Goal: Use online tool/utility: Utilize a website feature to perform a specific function

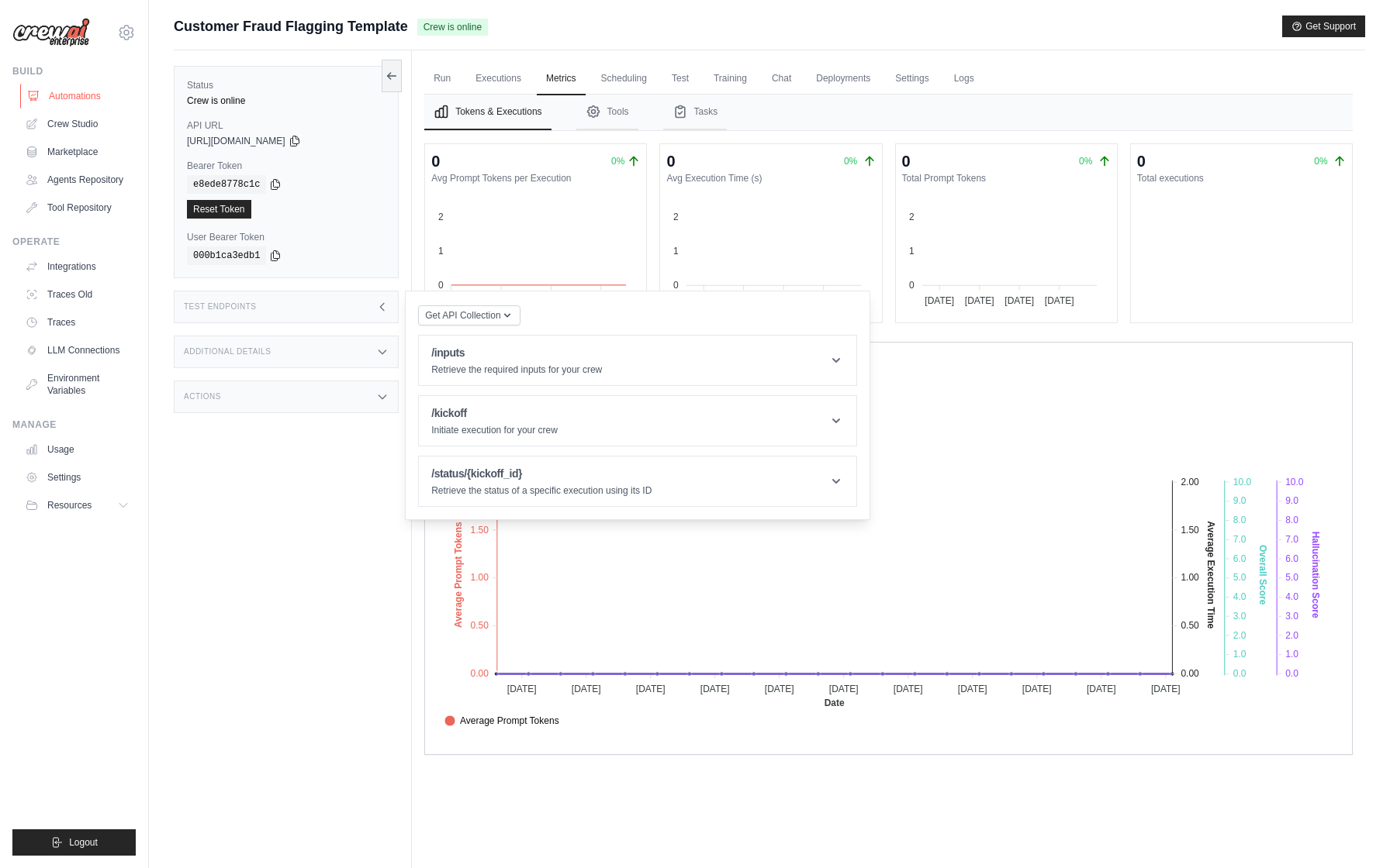
click at [80, 97] on link "Automations" at bounding box center [79, 96] width 117 height 24
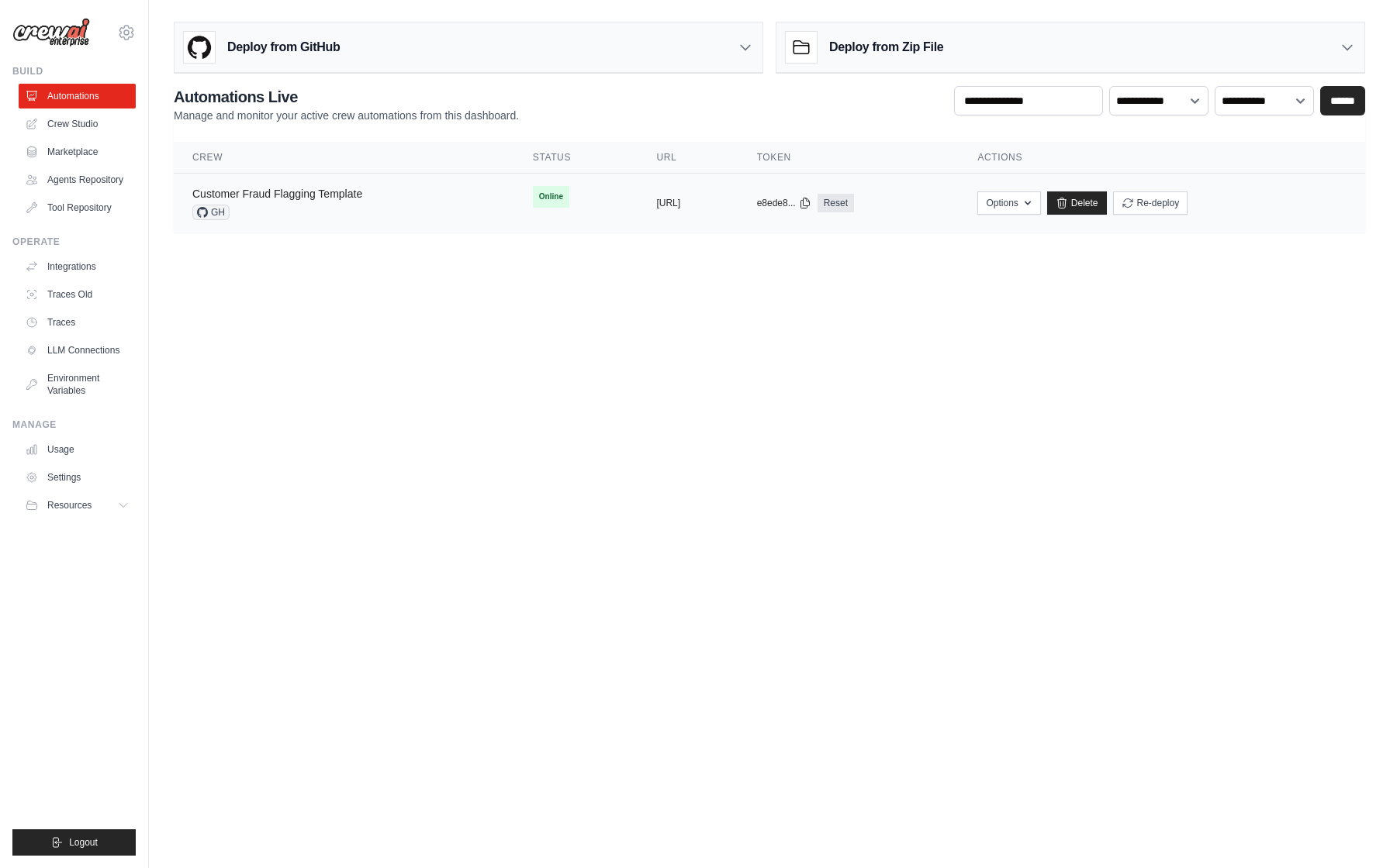
click at [346, 192] on link "Customer Fraud Flagging Template" at bounding box center [277, 194] width 170 height 12
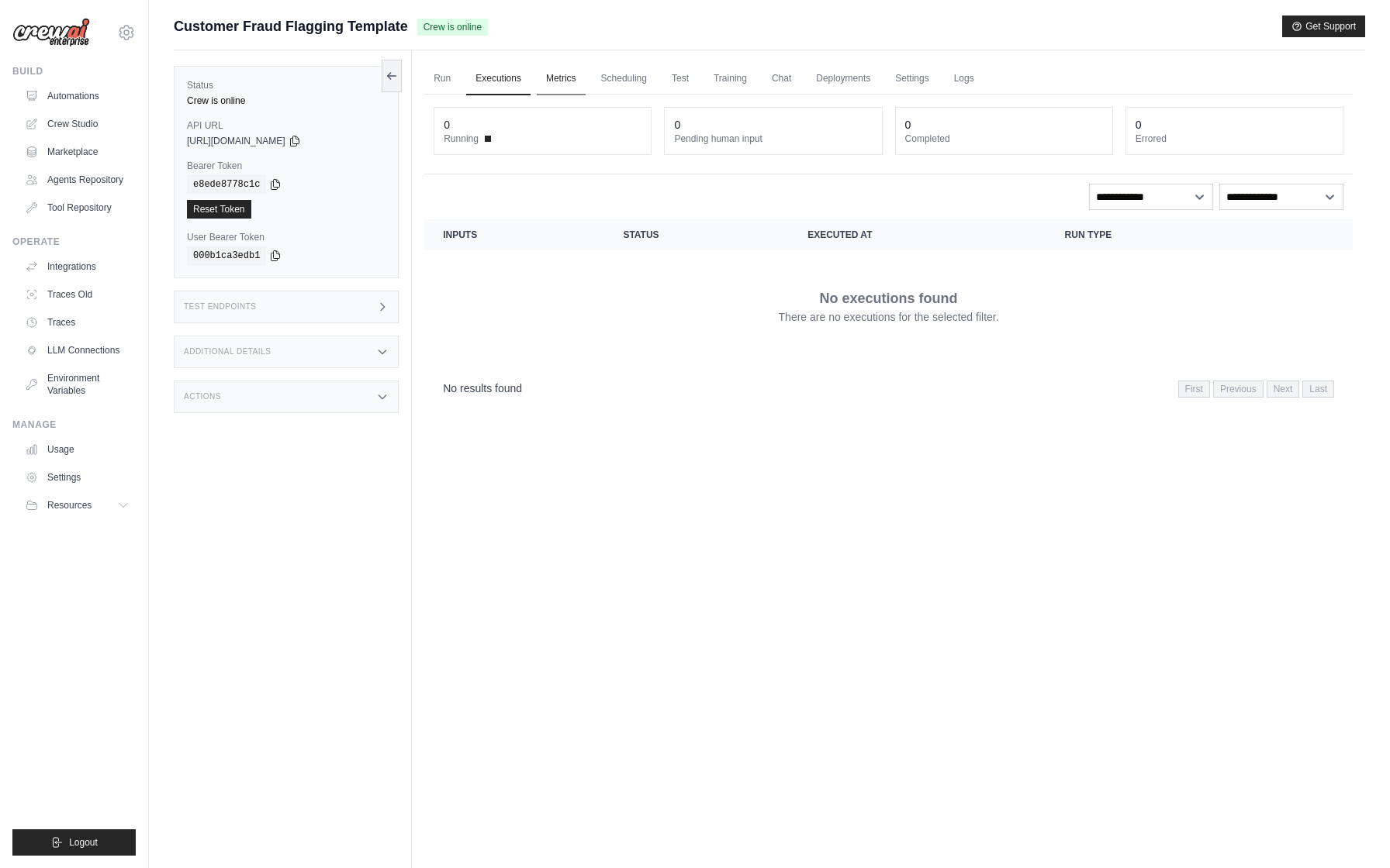
click at [547, 80] on link "Metrics" at bounding box center [561, 79] width 49 height 32
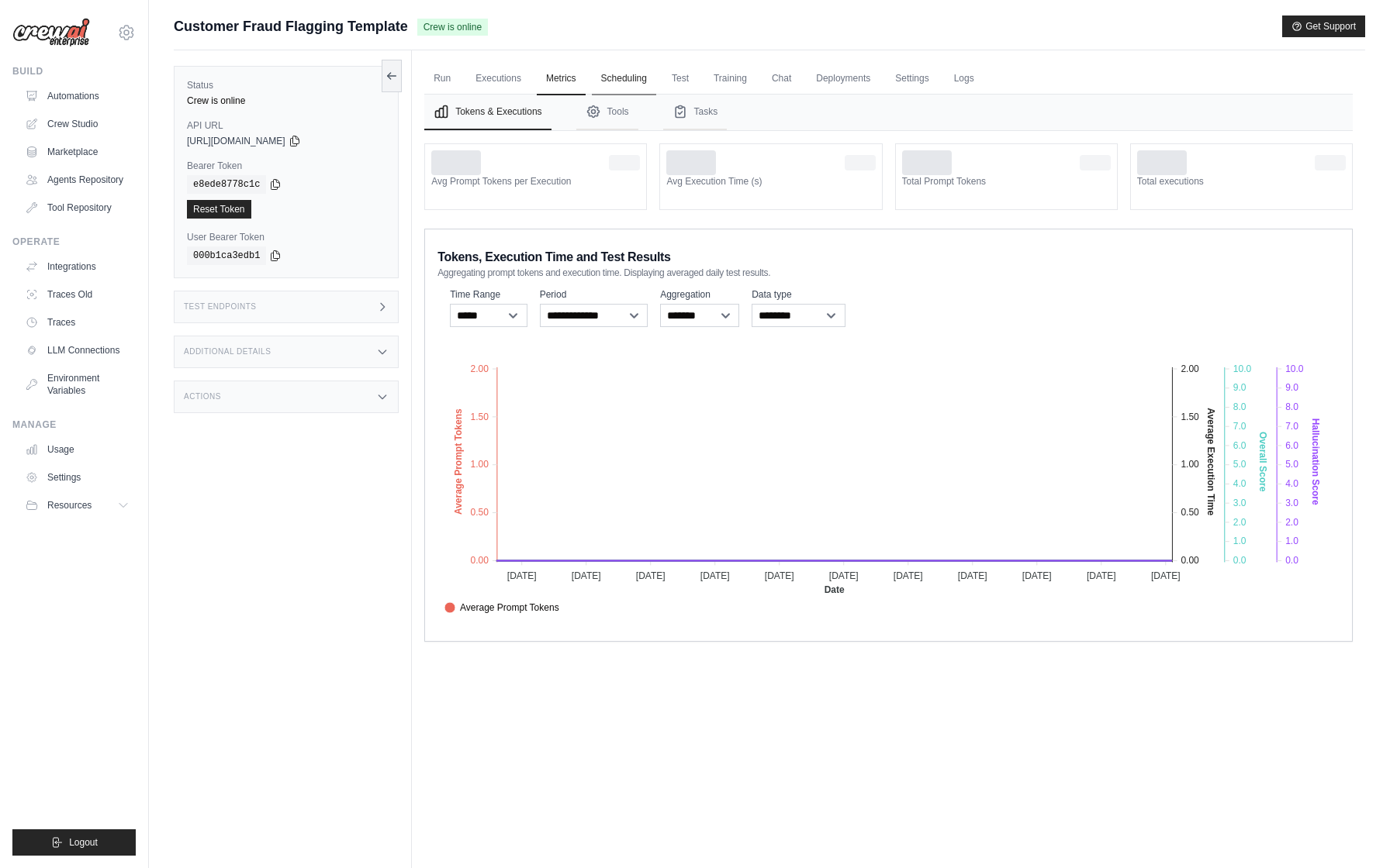
click at [617, 80] on link "Scheduling" at bounding box center [624, 79] width 65 height 32
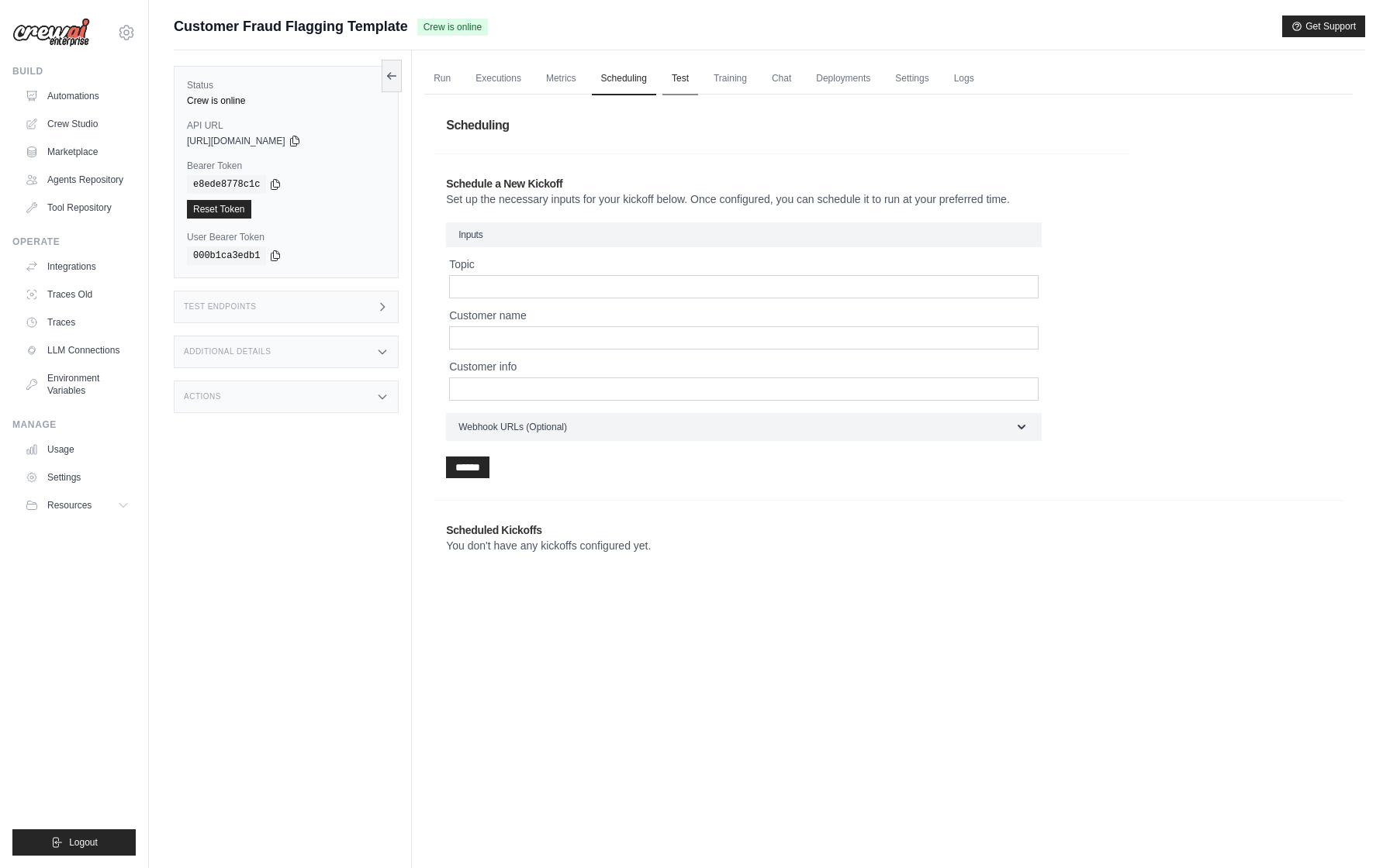
click at [680, 79] on link "Test" at bounding box center [680, 79] width 36 height 32
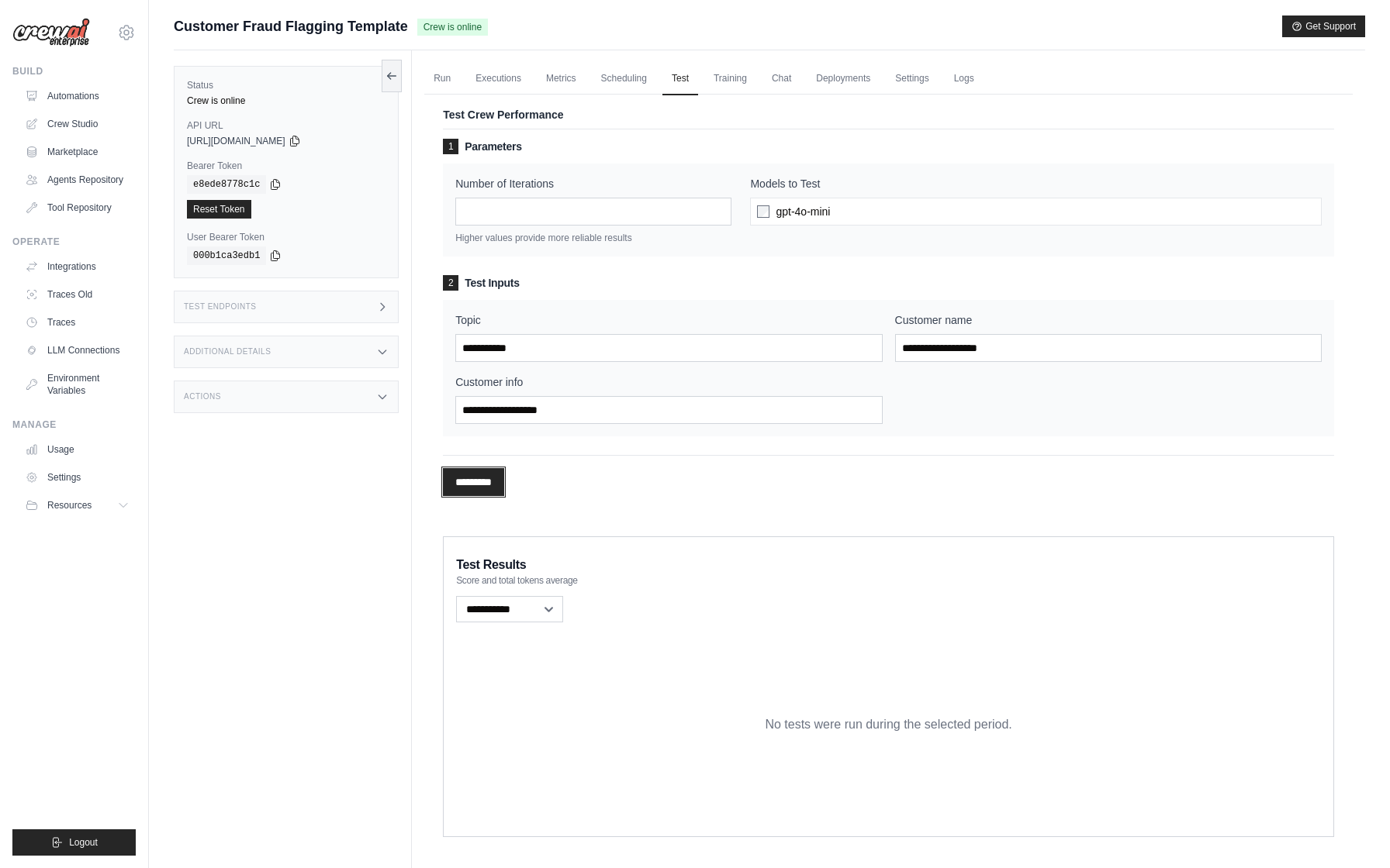
click at [504, 477] on input "*********" at bounding box center [473, 482] width 61 height 28
